Goal: Task Accomplishment & Management: Manage account settings

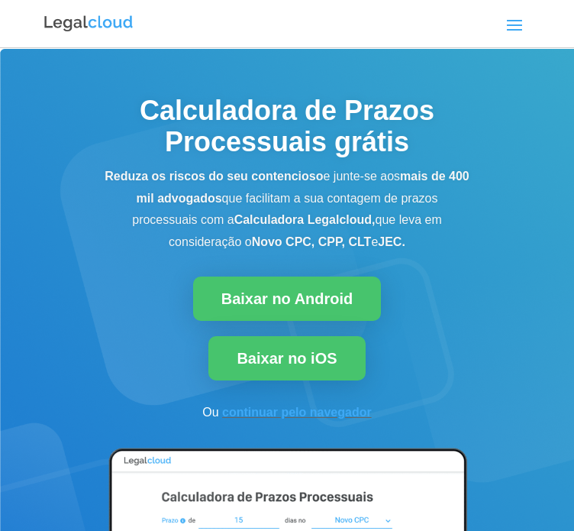
click at [500, 47] on div "Calculadora de Prazos Planos Blog Entrar Criar conta grátis Calculadora de Praz…" at bounding box center [287, 23] width 488 height 47
click at [513, 37] on span at bounding box center [515, 24] width 24 height 24
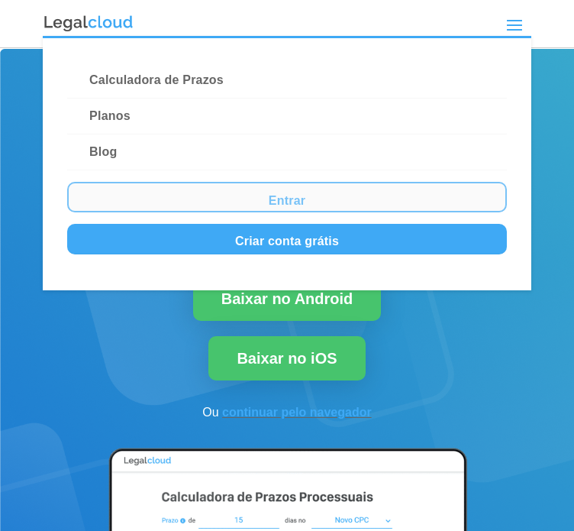
click at [306, 212] on link "Entrar" at bounding box center [286, 197] width 439 height 31
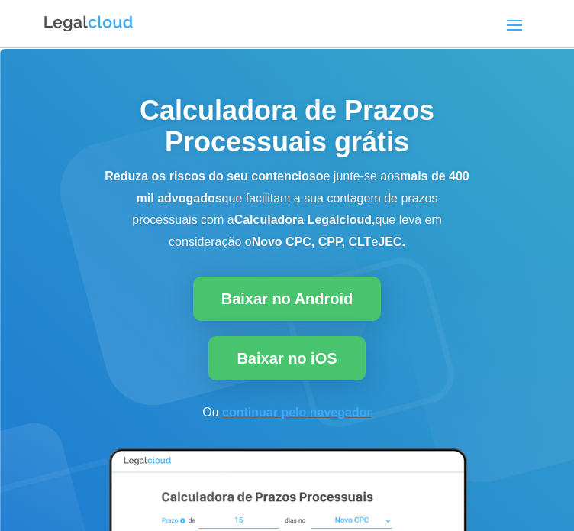
click at [513, 47] on div "Calculadora de Prazos Planos Blog Entrar Criar conta grátis Calculadora de Praz…" at bounding box center [287, 23] width 488 height 47
click at [509, 37] on span at bounding box center [515, 24] width 24 height 24
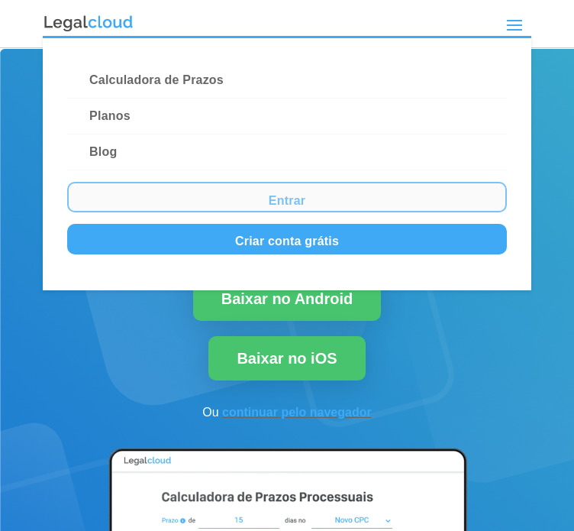
click at [290, 212] on link "Entrar" at bounding box center [286, 197] width 439 height 31
